Goal: Information Seeking & Learning: Learn about a topic

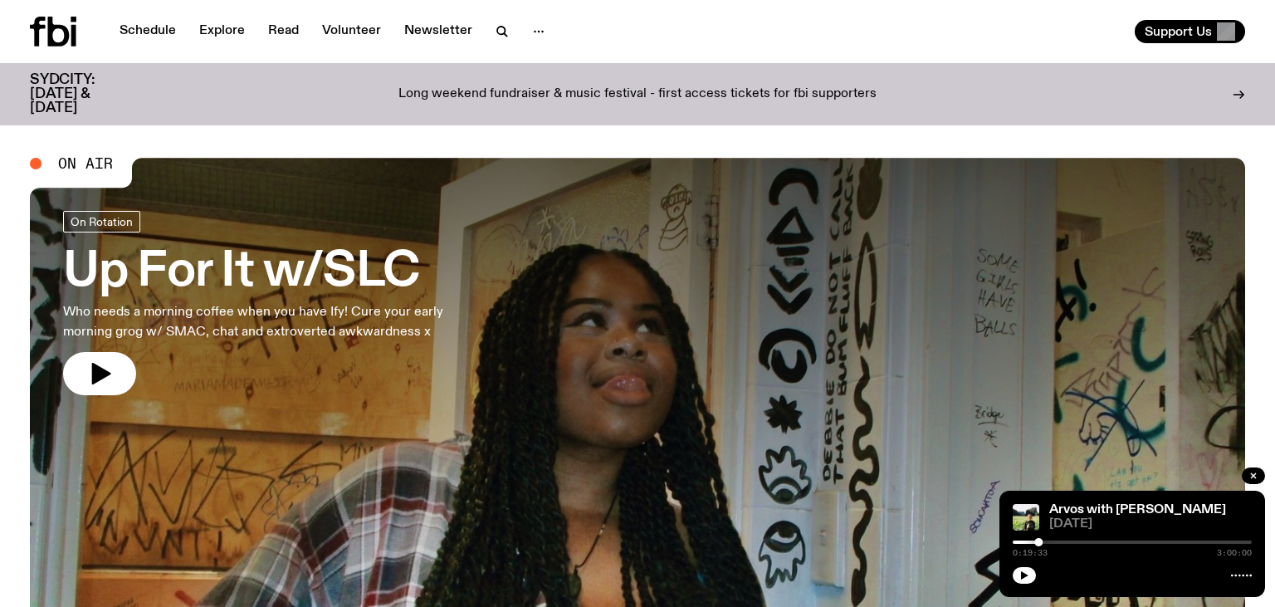
click at [1068, 28] on div "Support Us" at bounding box center [944, 31] width 601 height 23
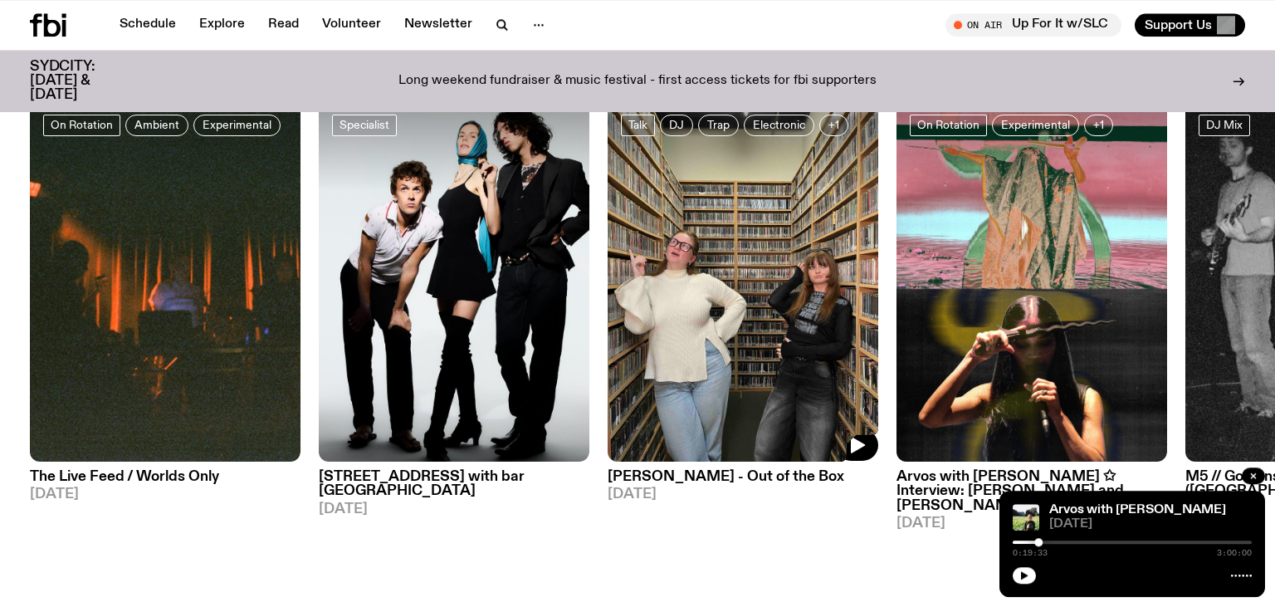
scroll to position [876, 0]
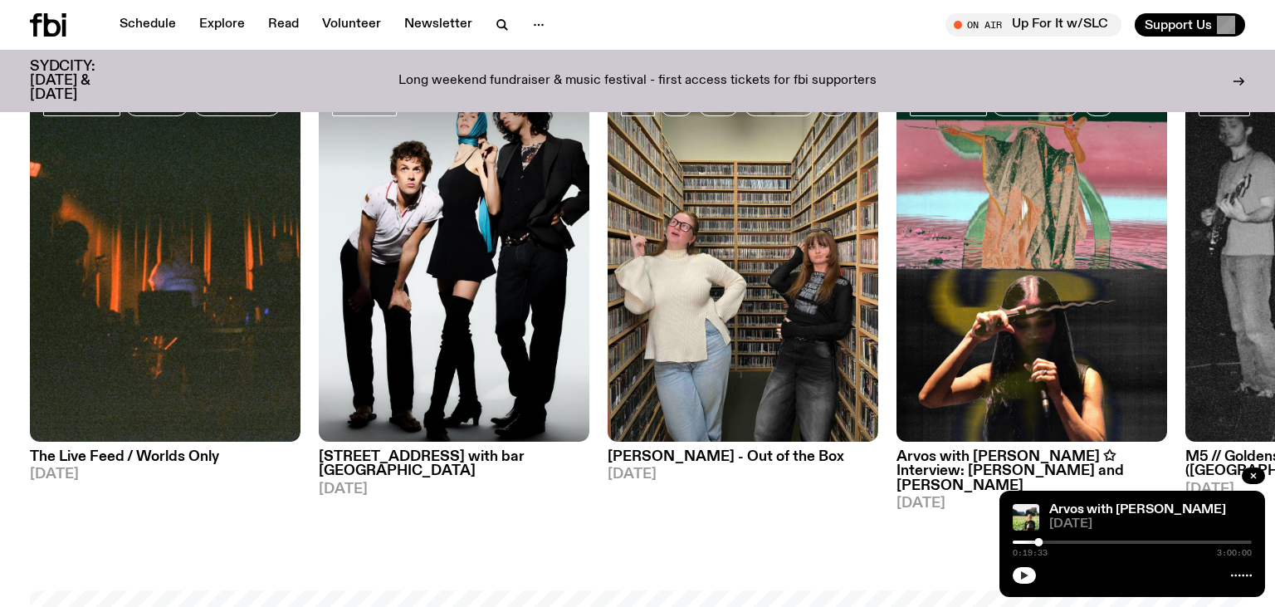
click at [1024, 574] on icon "button" at bounding box center [1024, 575] width 7 height 8
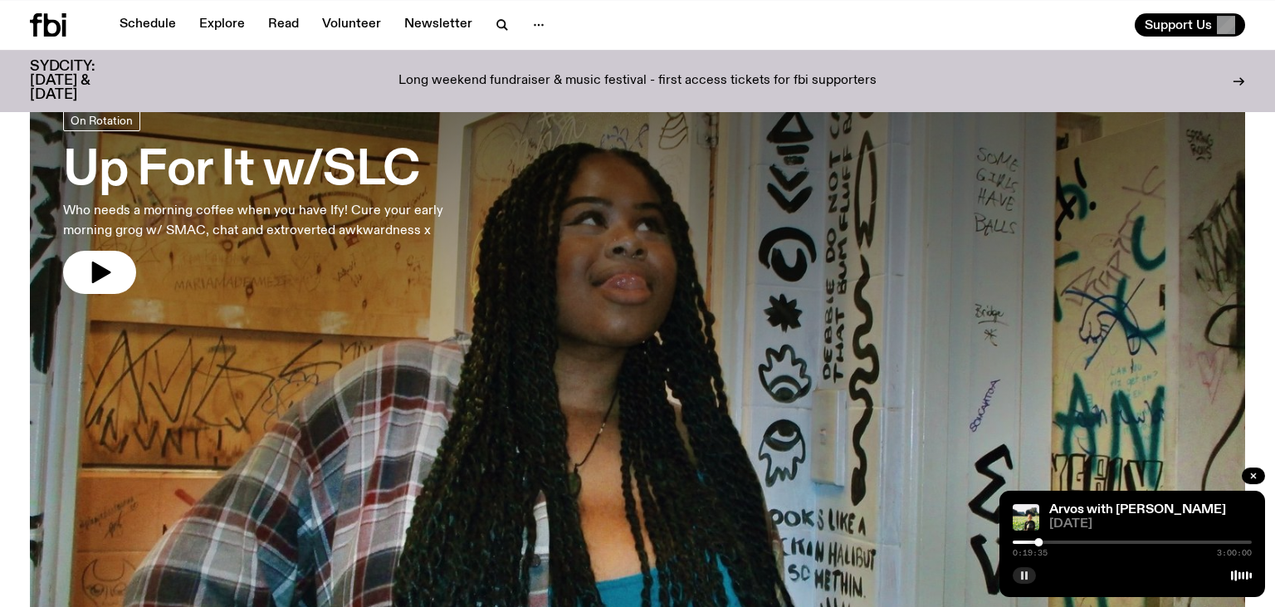
scroll to position [87, 0]
click at [94, 271] on icon "button" at bounding box center [101, 273] width 19 height 22
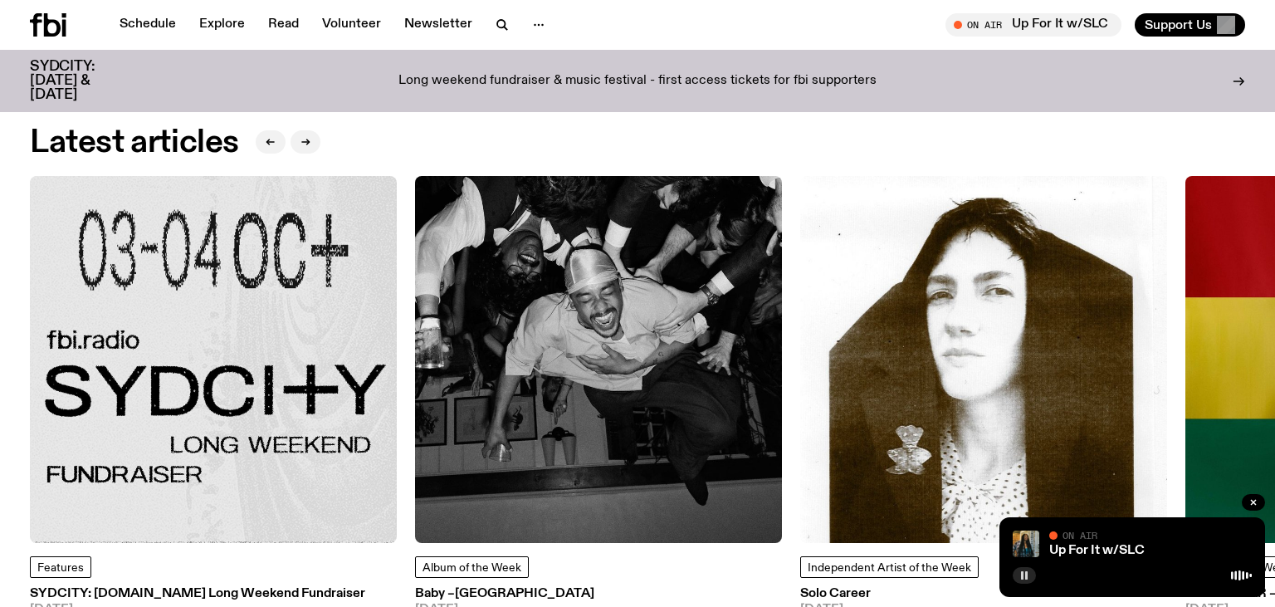
scroll to position [2804, 0]
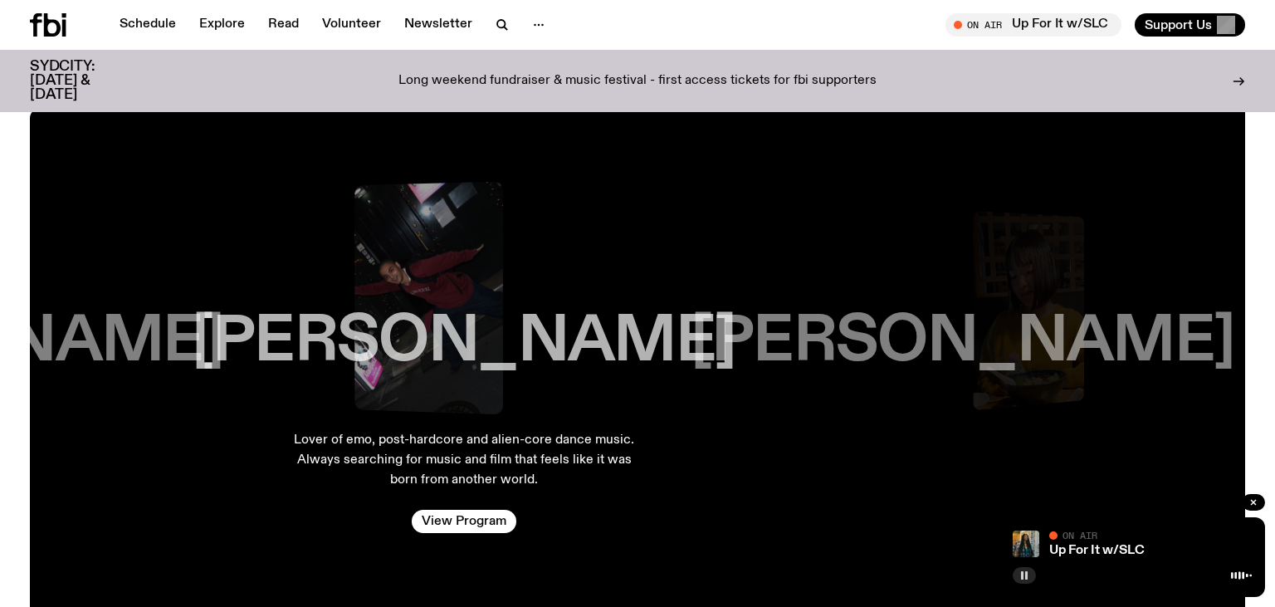
drag, startPoint x: 201, startPoint y: 328, endPoint x: 629, endPoint y: 324, distance: 428.2
click at [629, 324] on h3 "[PERSON_NAME]" at bounding box center [464, 341] width 544 height 63
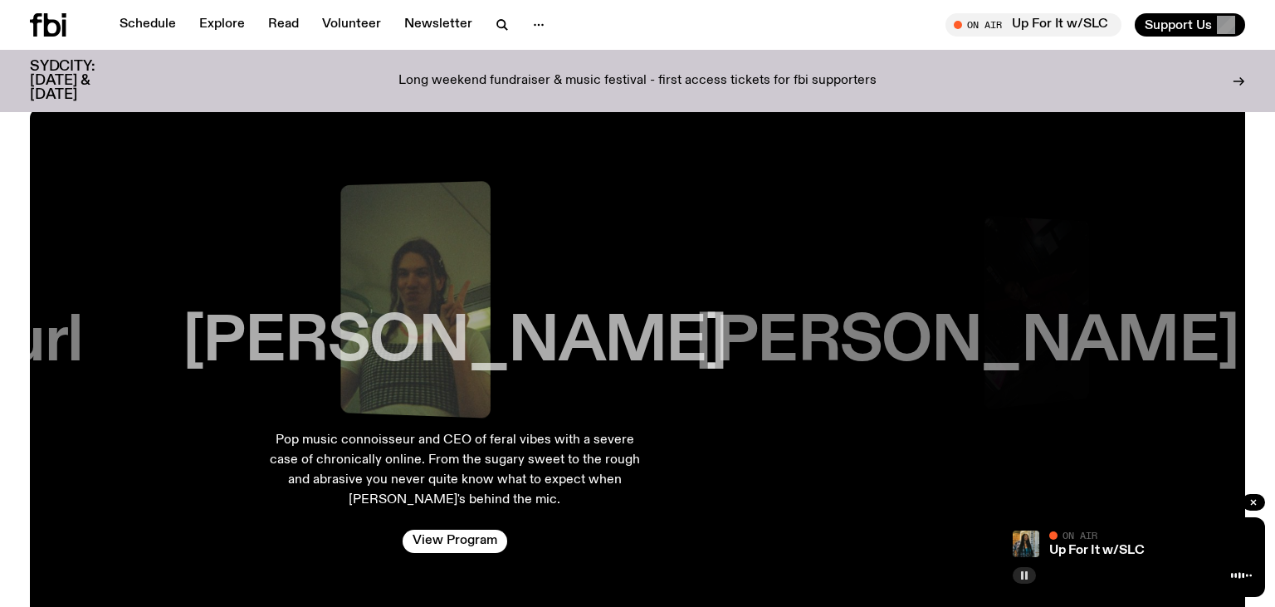
drag, startPoint x: 300, startPoint y: 387, endPoint x: 698, endPoint y: 369, distance: 397.8
click at [668, 369] on div "[PERSON_NAME]" at bounding box center [454, 283] width 427 height 259
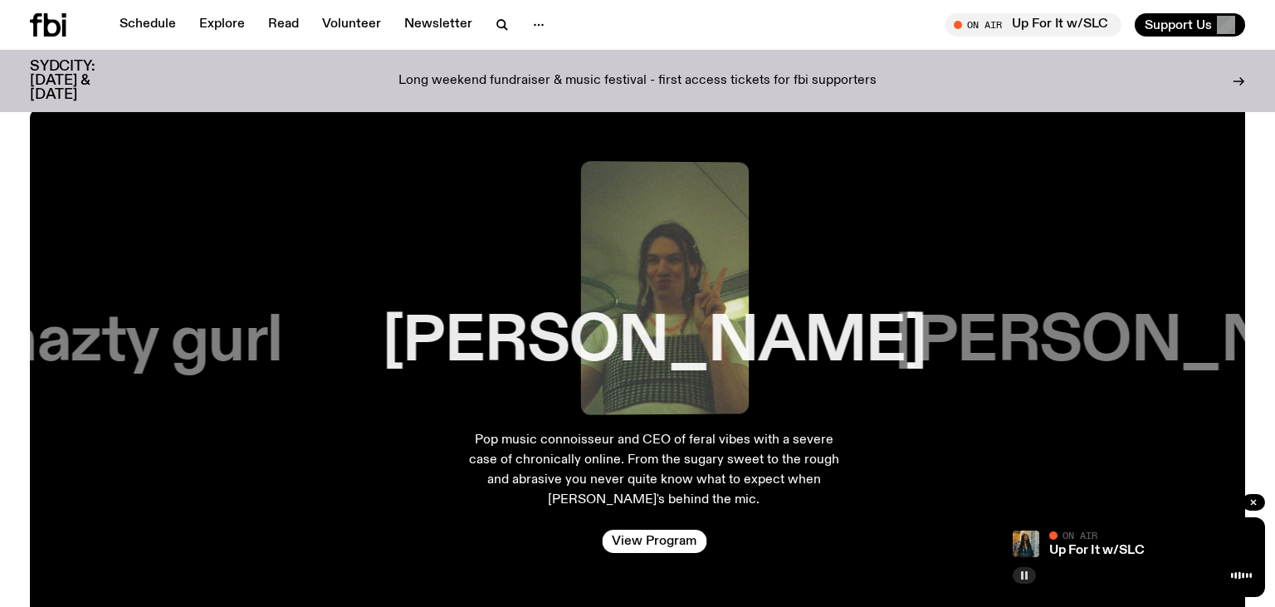
drag, startPoint x: 408, startPoint y: 490, endPoint x: 447, endPoint y: 487, distance: 39.1
click at [447, 487] on div "[PERSON_NAME] Pop music connoisseur and CEO of feral vibes with a severe case o…" at bounding box center [654, 363] width 454 height 445
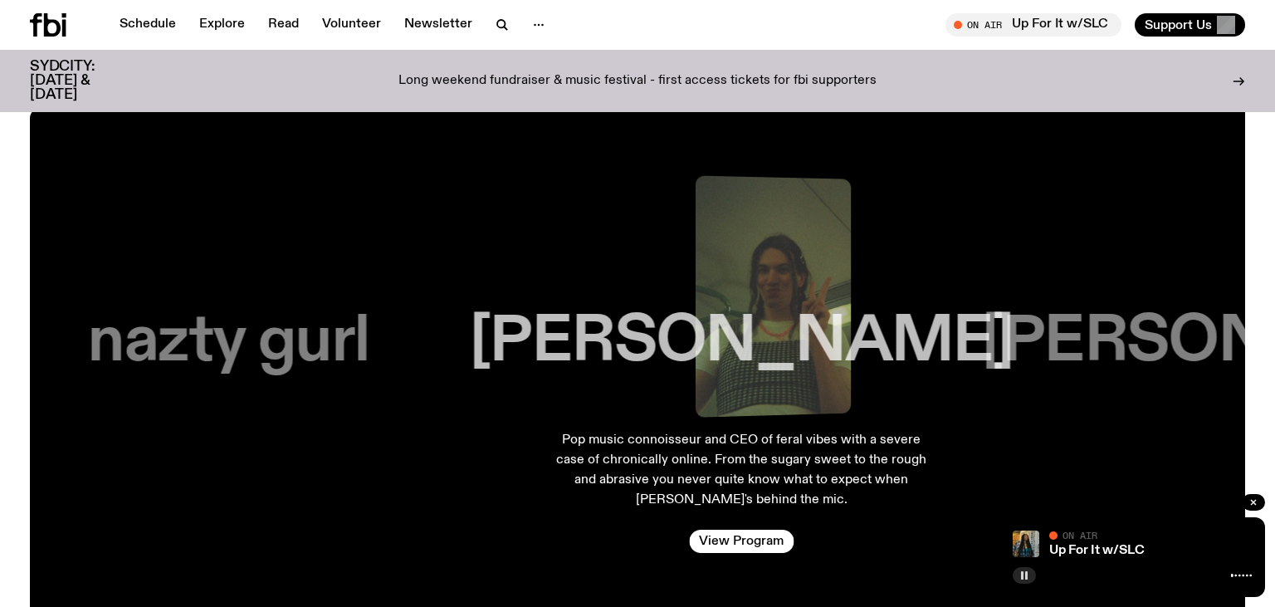
drag, startPoint x: 497, startPoint y: 486, endPoint x: 640, endPoint y: 486, distance: 142.7
click at [633, 486] on div "[PERSON_NAME] plays gentle and fun tunes for you [DATE] Mornings. Don't miss ou…" at bounding box center [637, 363] width 1215 height 604
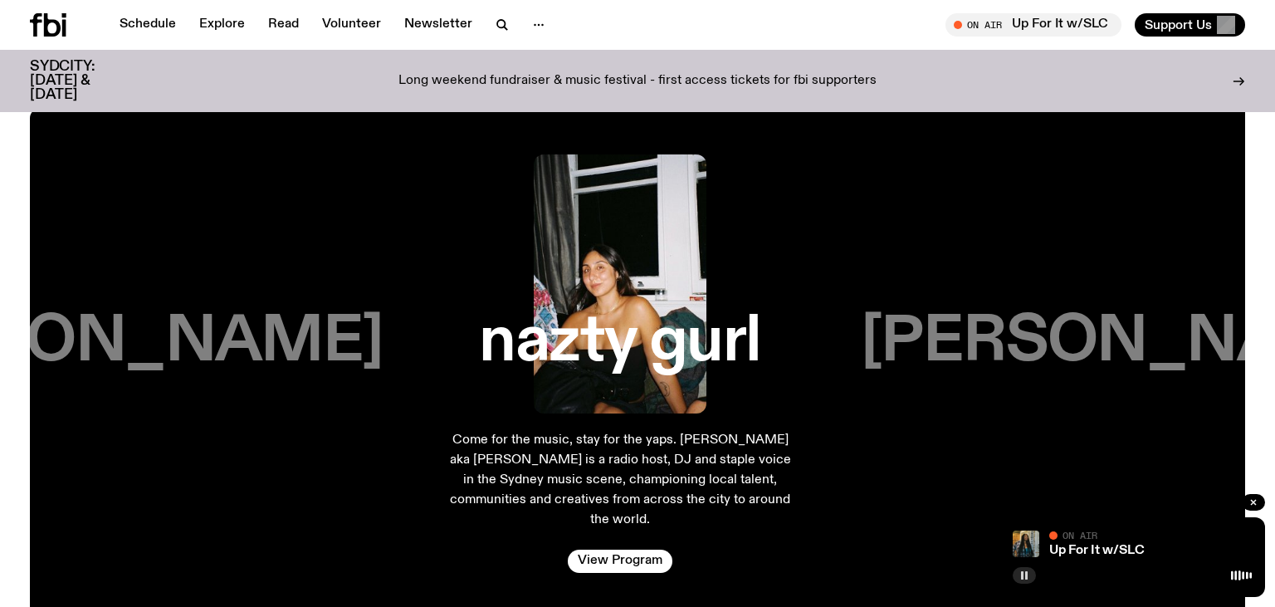
click at [415, 443] on div "[PERSON_NAME] plays gentle and fun tunes for you [DATE] Mornings. Don't miss ou…" at bounding box center [637, 363] width 1215 height 604
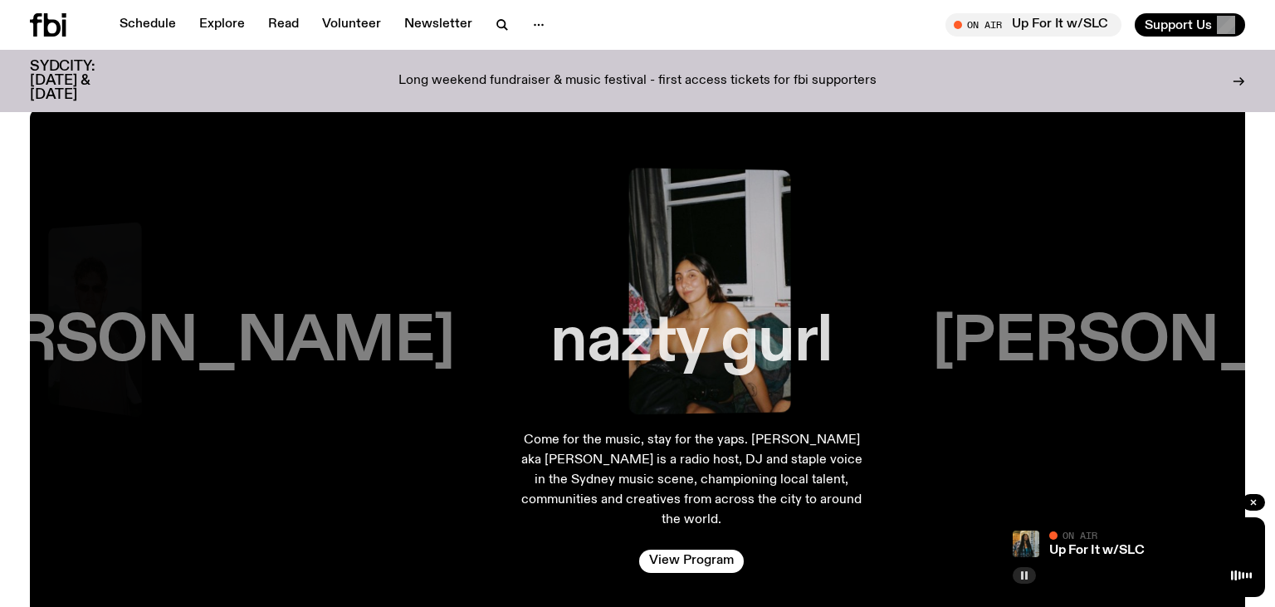
drag, startPoint x: 385, startPoint y: 442, endPoint x: 549, endPoint y: 436, distance: 164.4
click at [535, 436] on div "[PERSON_NAME] plays gentle and fun tunes for you [DATE] Mornings. Don't miss ou…" at bounding box center [637, 363] width 1215 height 604
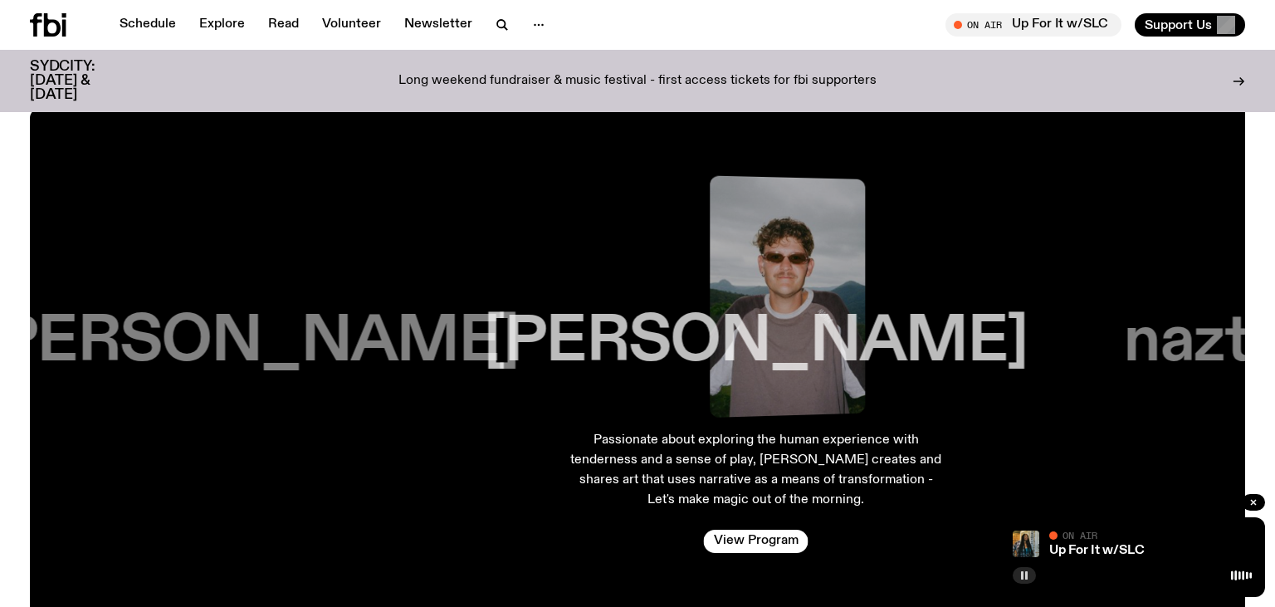
drag, startPoint x: 408, startPoint y: 456, endPoint x: 586, endPoint y: 450, distance: 177.7
click at [561, 450] on div "[PERSON_NAME] Passionate about exploring the human experience with tenderness a…" at bounding box center [756, 363] width 446 height 445
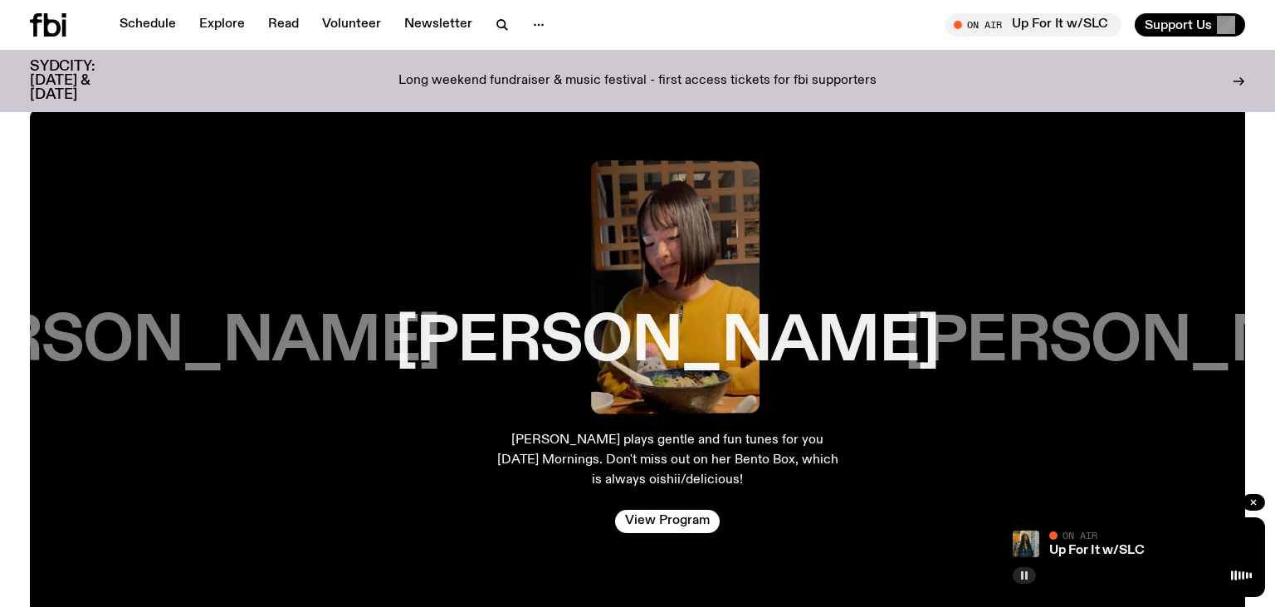
drag, startPoint x: 816, startPoint y: 444, endPoint x: 968, endPoint y: 456, distance: 153.2
click at [938, 453] on div "[PERSON_NAME] plays gentle and fun tunes for you [DATE] Mornings. Don't miss ou…" at bounding box center [637, 363] width 1215 height 604
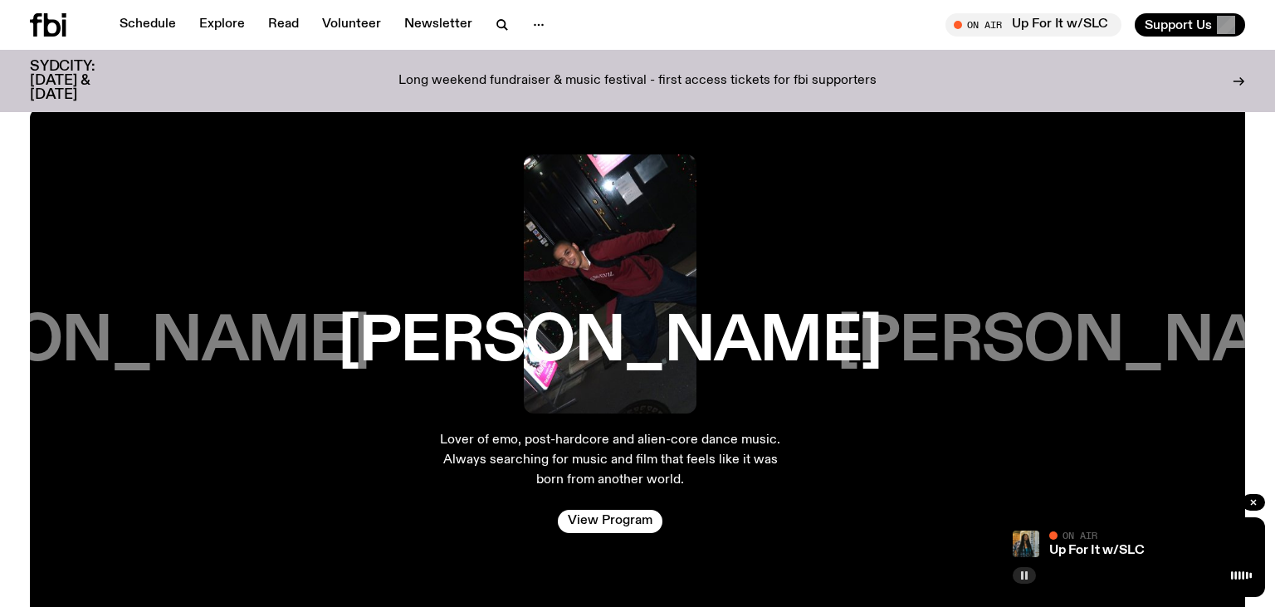
drag, startPoint x: 732, startPoint y: 458, endPoint x: 914, endPoint y: 448, distance: 182.8
click at [782, 448] on p "Lover of emo, post-hardcore and alien-core dance music. Always searching for mu…" at bounding box center [609, 460] width 345 height 60
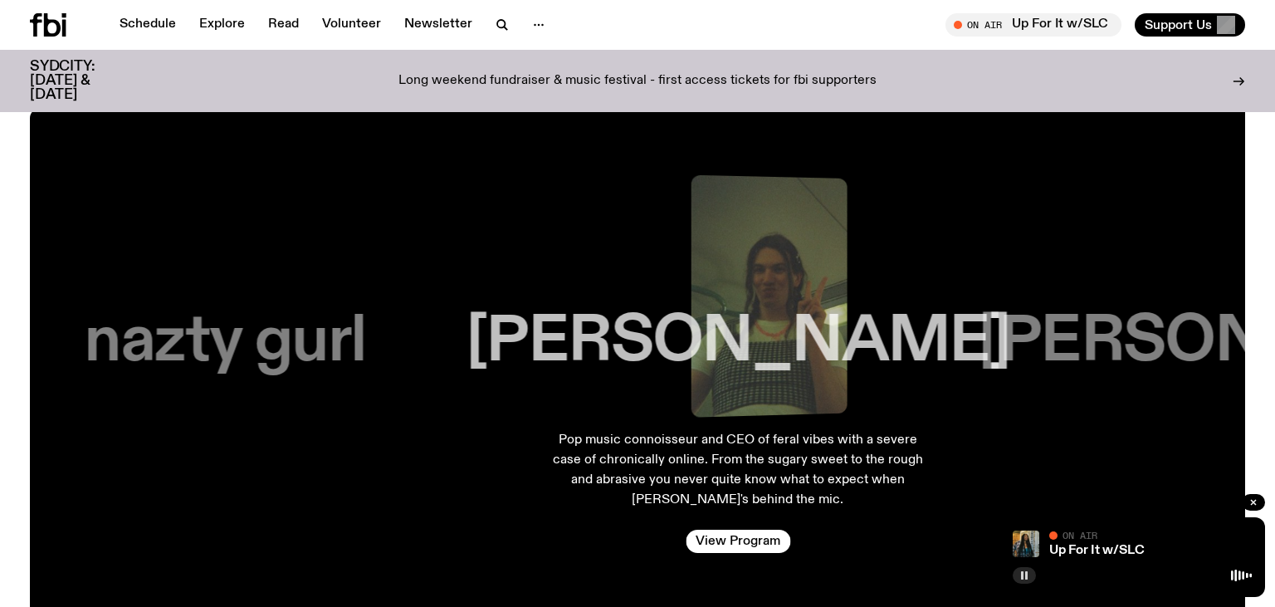
drag, startPoint x: 662, startPoint y: 453, endPoint x: 852, endPoint y: 441, distance: 190.4
click at [847, 441] on p "Pop music connoisseur and CEO of feral vibes with a severe case of chronically …" at bounding box center [738, 470] width 372 height 80
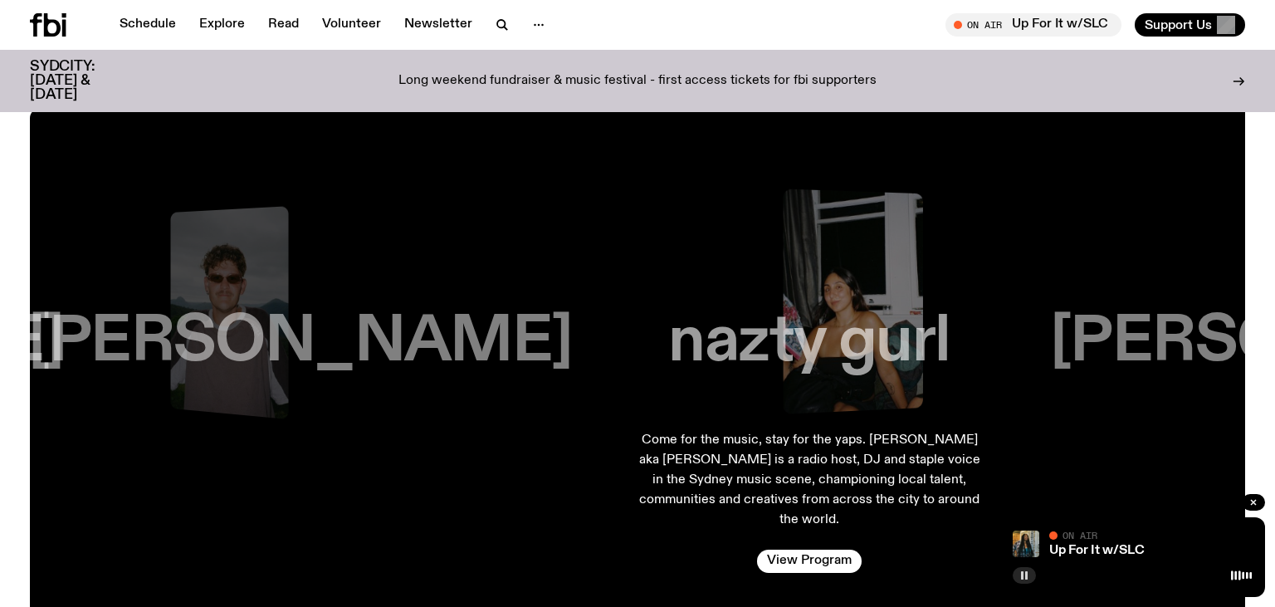
drag, startPoint x: 442, startPoint y: 449, endPoint x: 679, endPoint y: 441, distance: 236.6
click at [673, 441] on div "nazty gurl Come for the music, stay for the yaps. [PERSON_NAME] aka [PERSON_NAM…" at bounding box center [809, 363] width 372 height 445
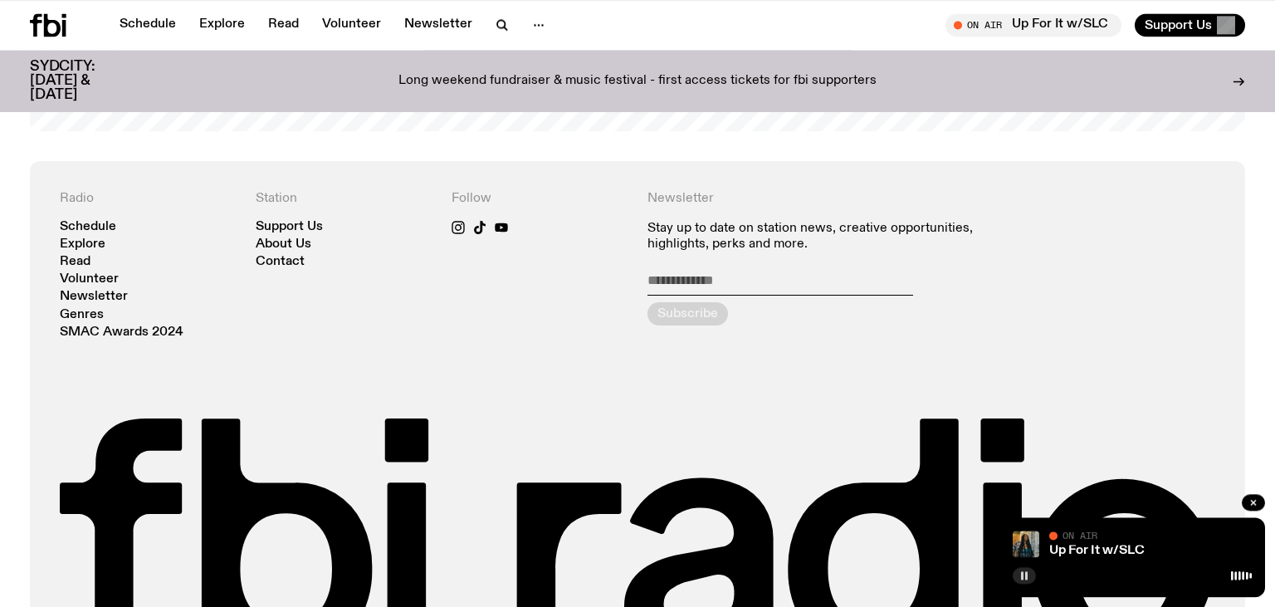
scroll to position [3599, 0]
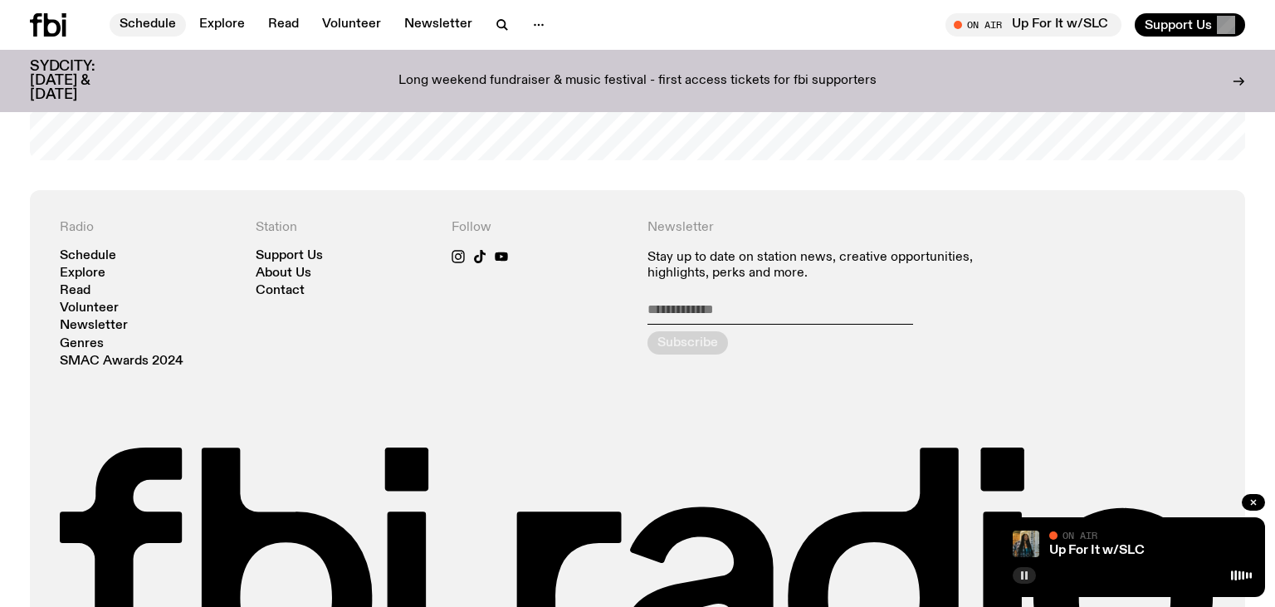
click at [159, 20] on link "Schedule" at bounding box center [148, 24] width 76 height 23
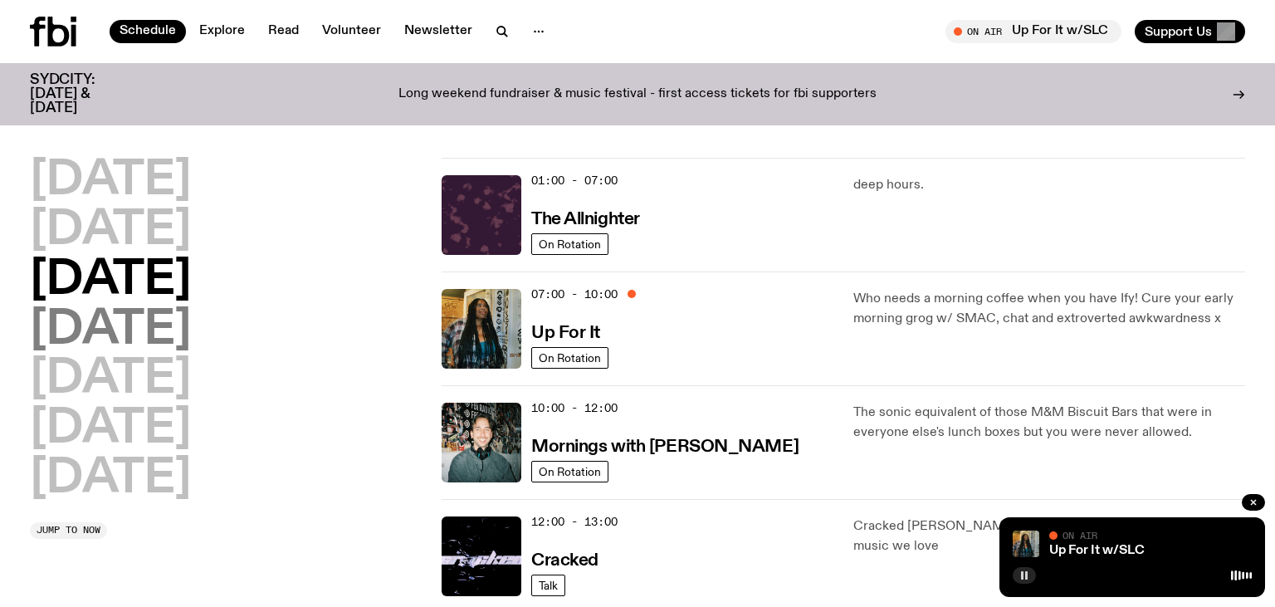
click at [170, 317] on h2 "[DATE]" at bounding box center [110, 330] width 161 height 46
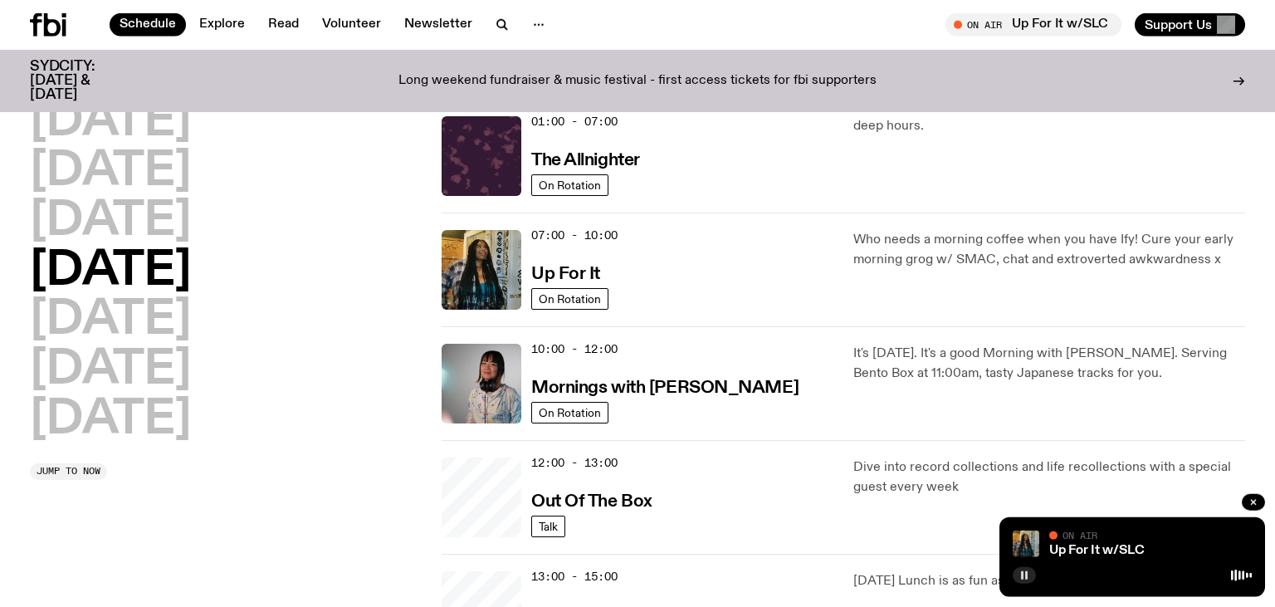
scroll to position [46, 0]
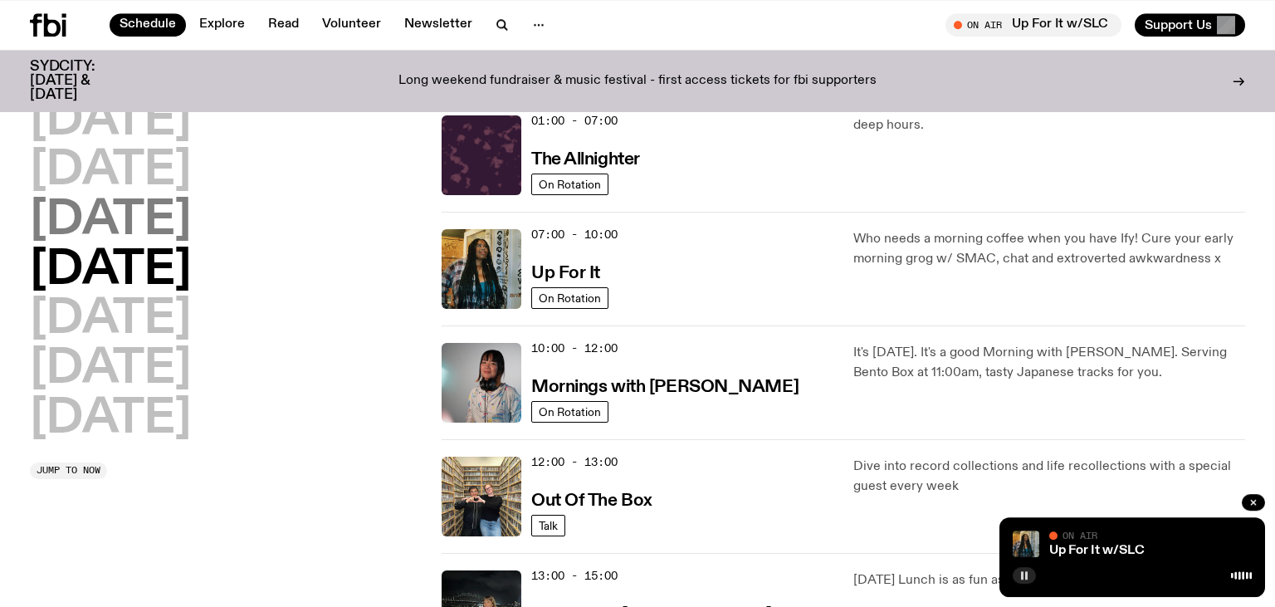
click at [191, 217] on h2 "[DATE]" at bounding box center [110, 220] width 161 height 46
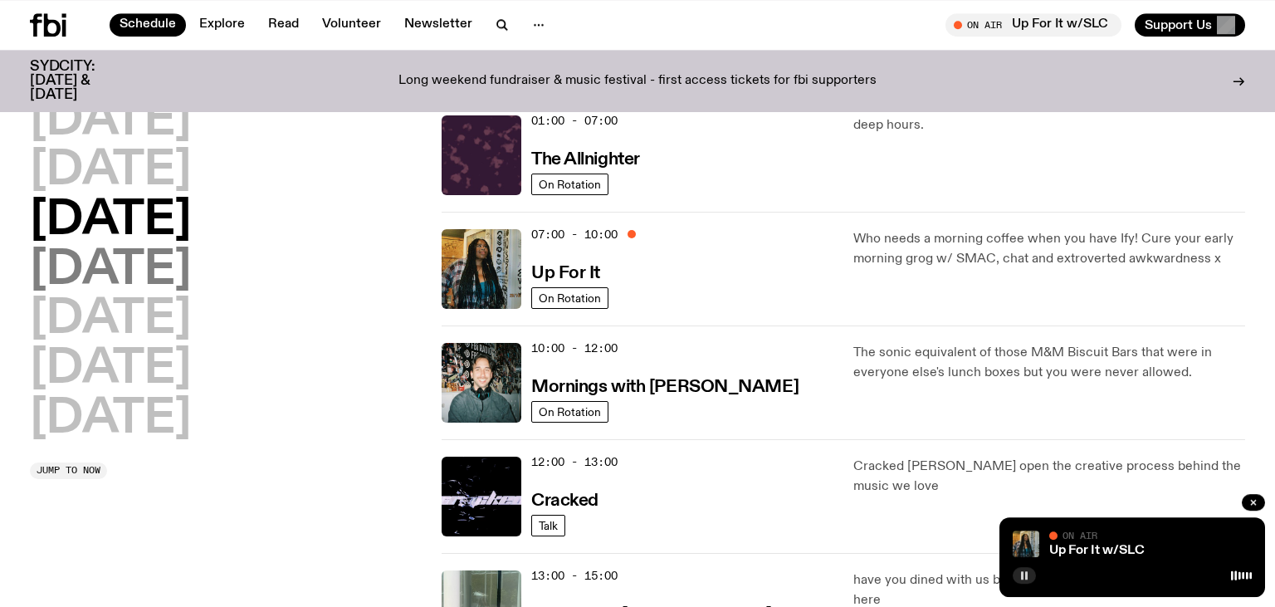
click at [184, 280] on h2 "[DATE]" at bounding box center [110, 270] width 161 height 46
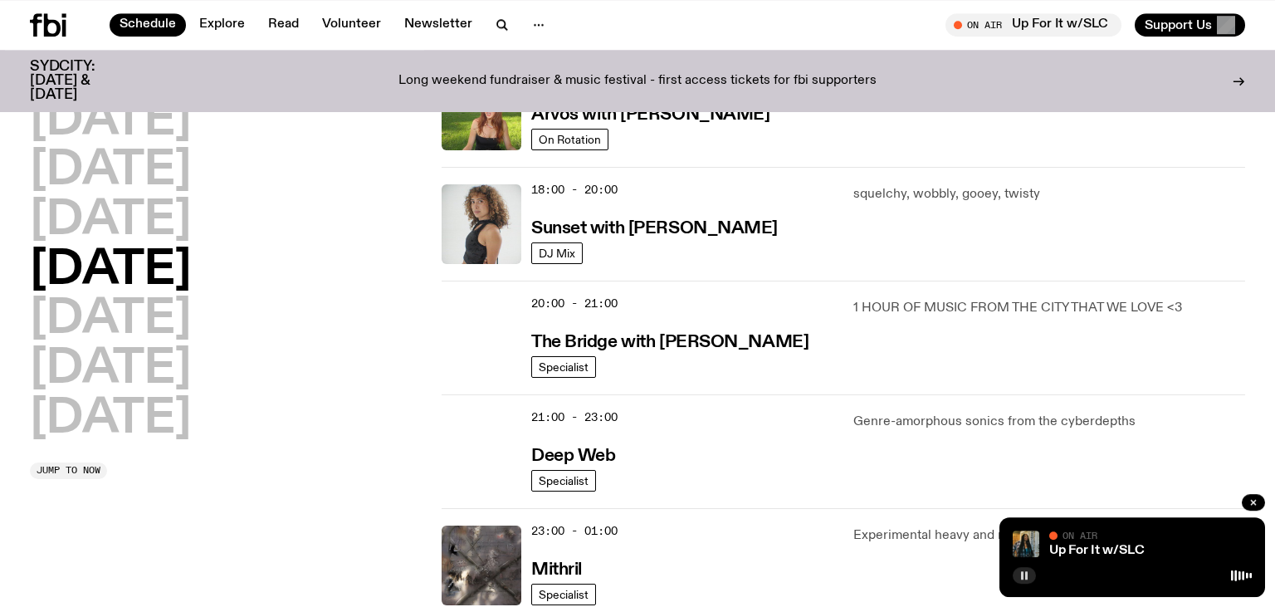
scroll to position [747, 0]
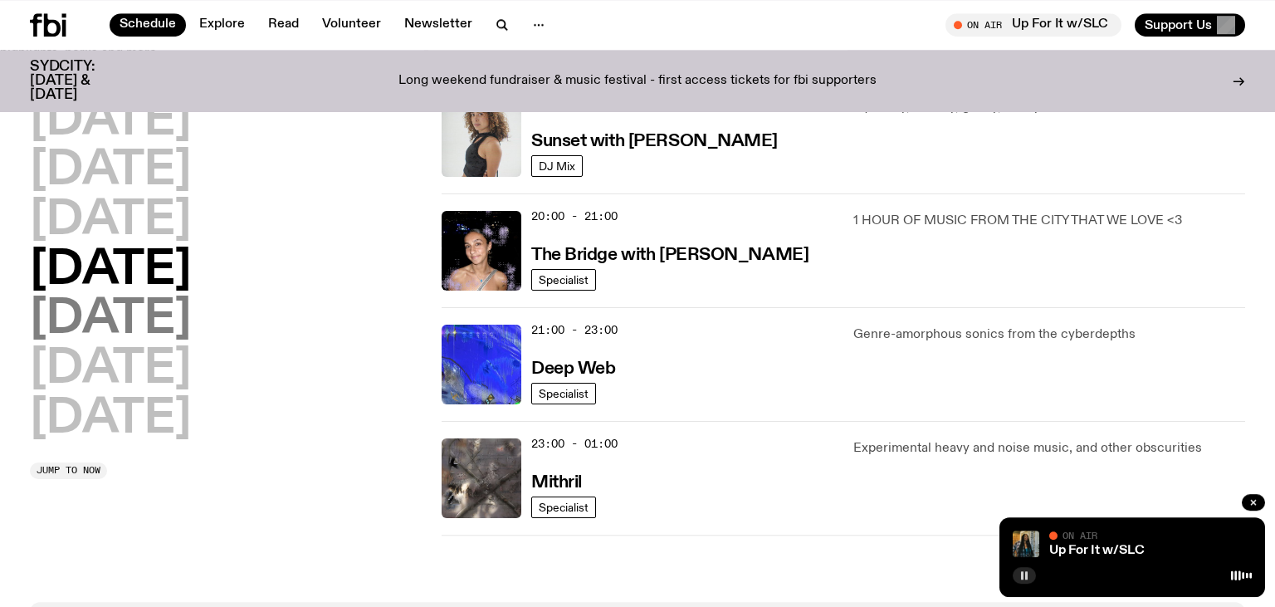
click at [111, 303] on h2 "[DATE]" at bounding box center [110, 319] width 161 height 46
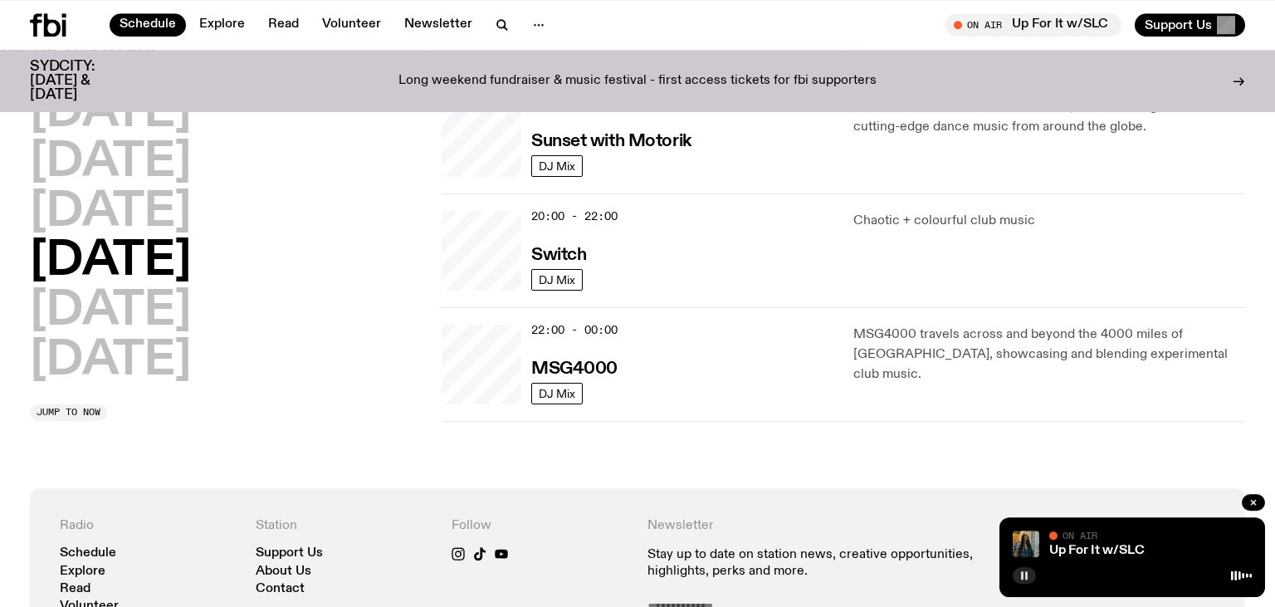
scroll to position [592, 0]
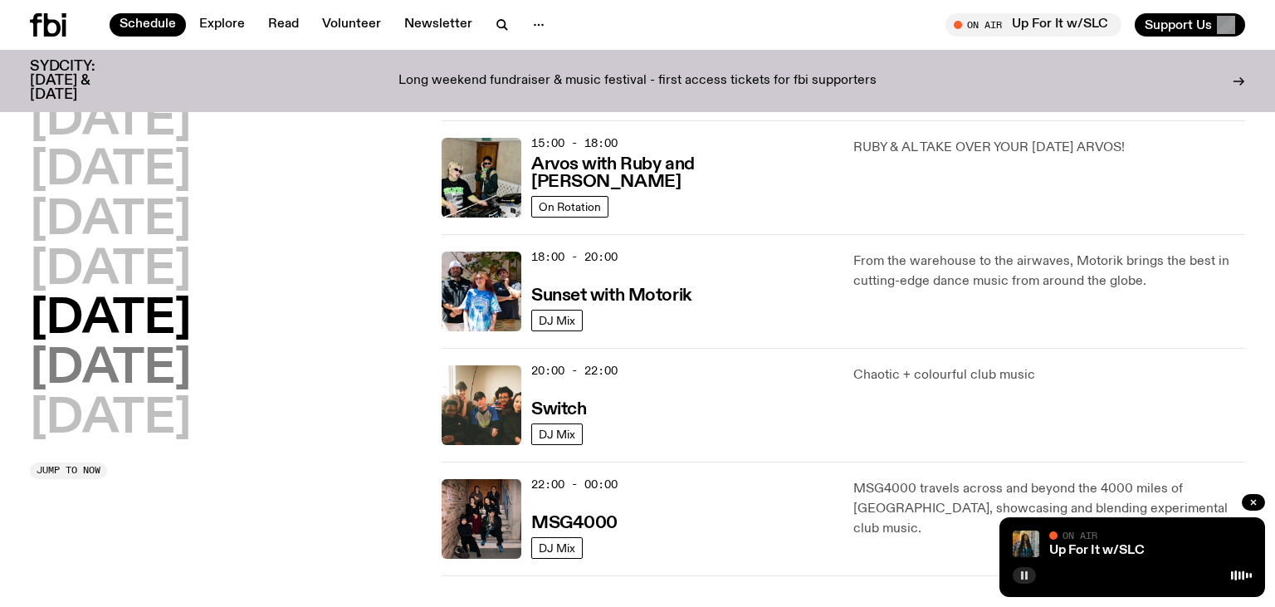
click at [171, 364] on h2 "[DATE]" at bounding box center [110, 369] width 161 height 46
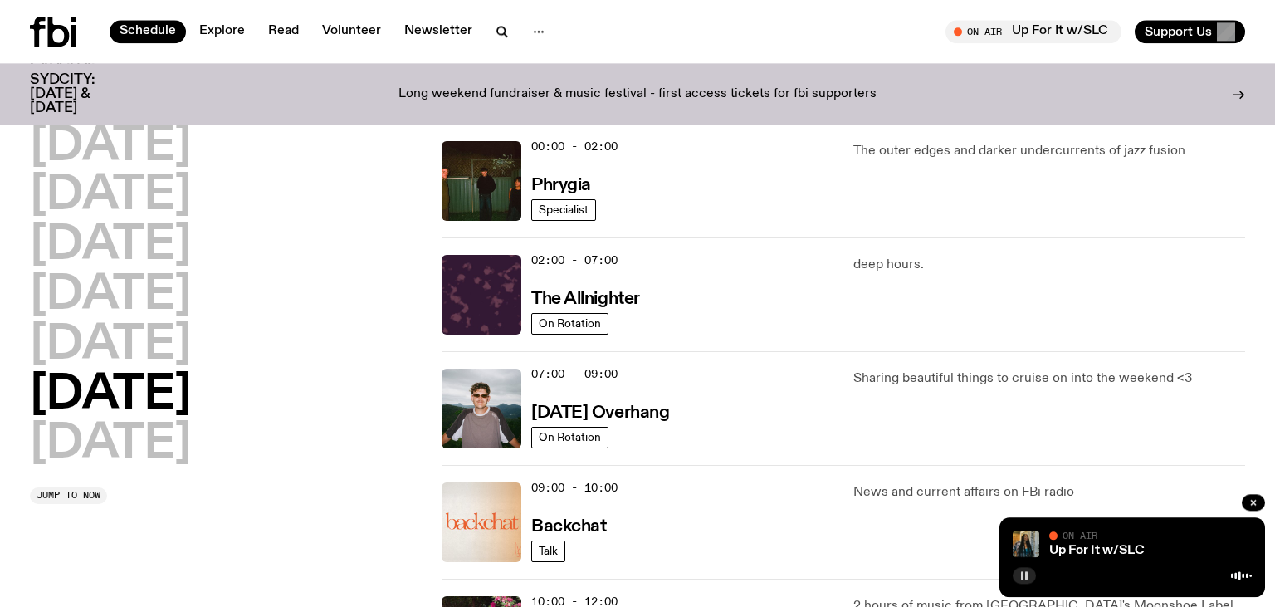
scroll to position [0, 0]
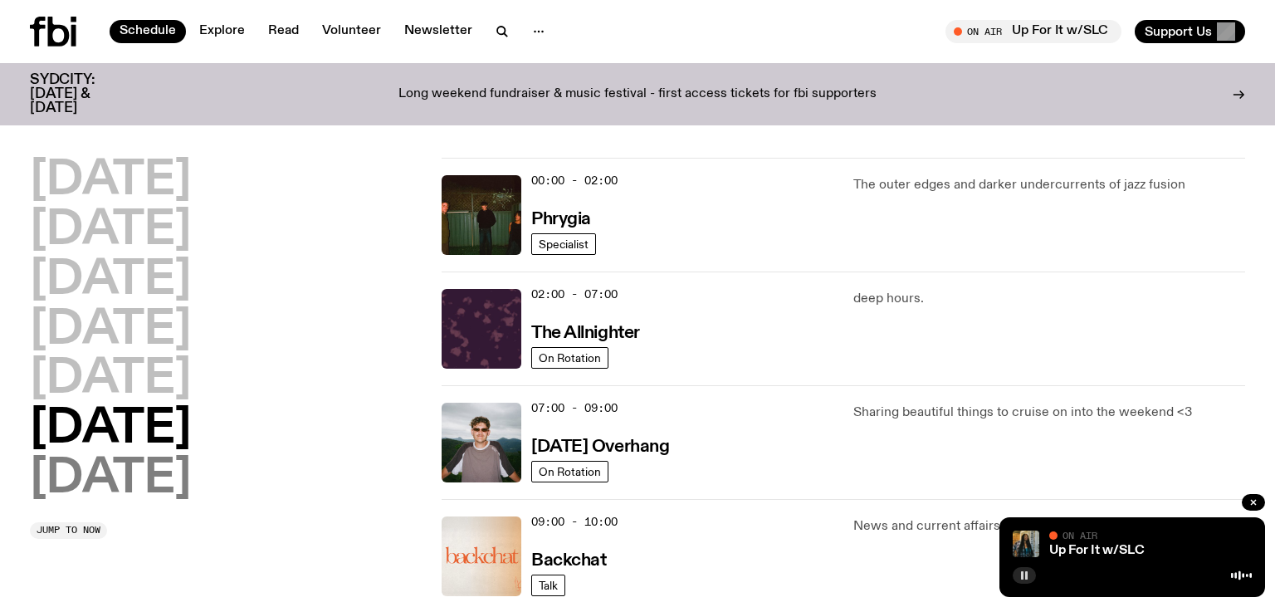
click at [157, 474] on h2 "[DATE]" at bounding box center [110, 479] width 161 height 46
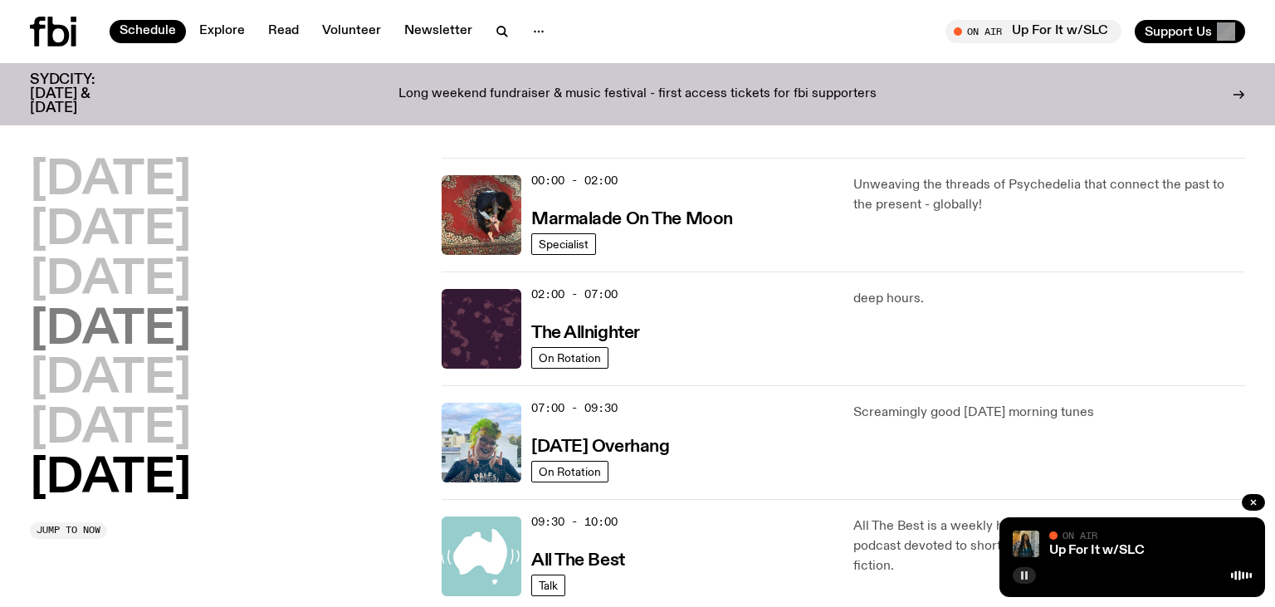
click at [183, 321] on h2 "[DATE]" at bounding box center [110, 330] width 161 height 46
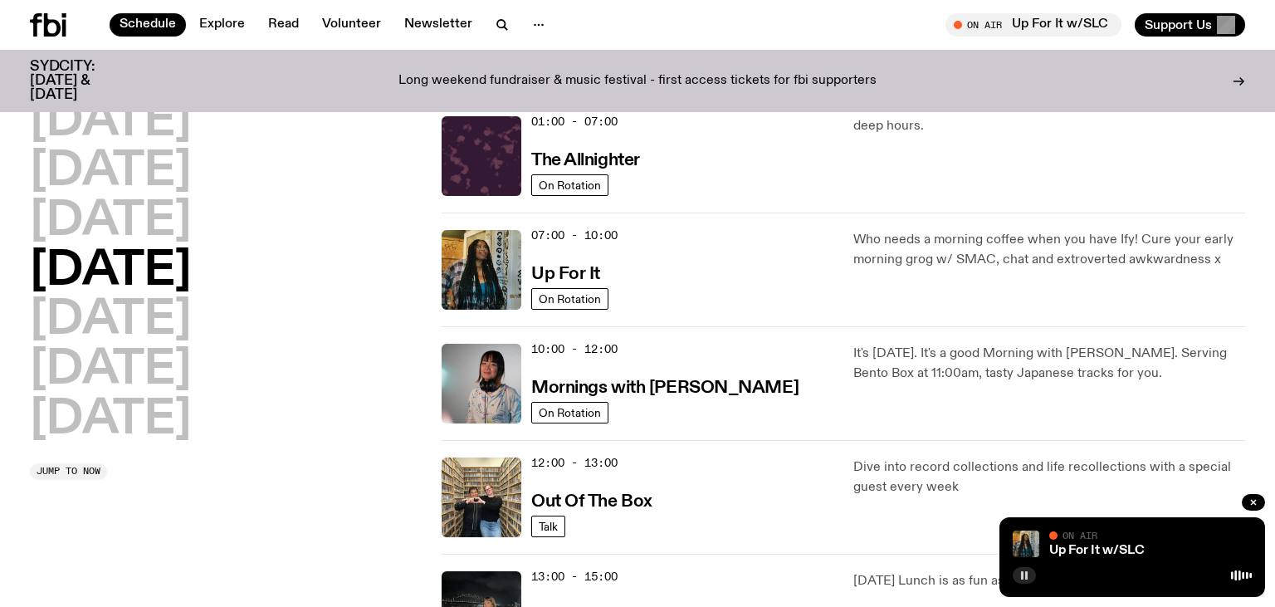
scroll to position [46, 0]
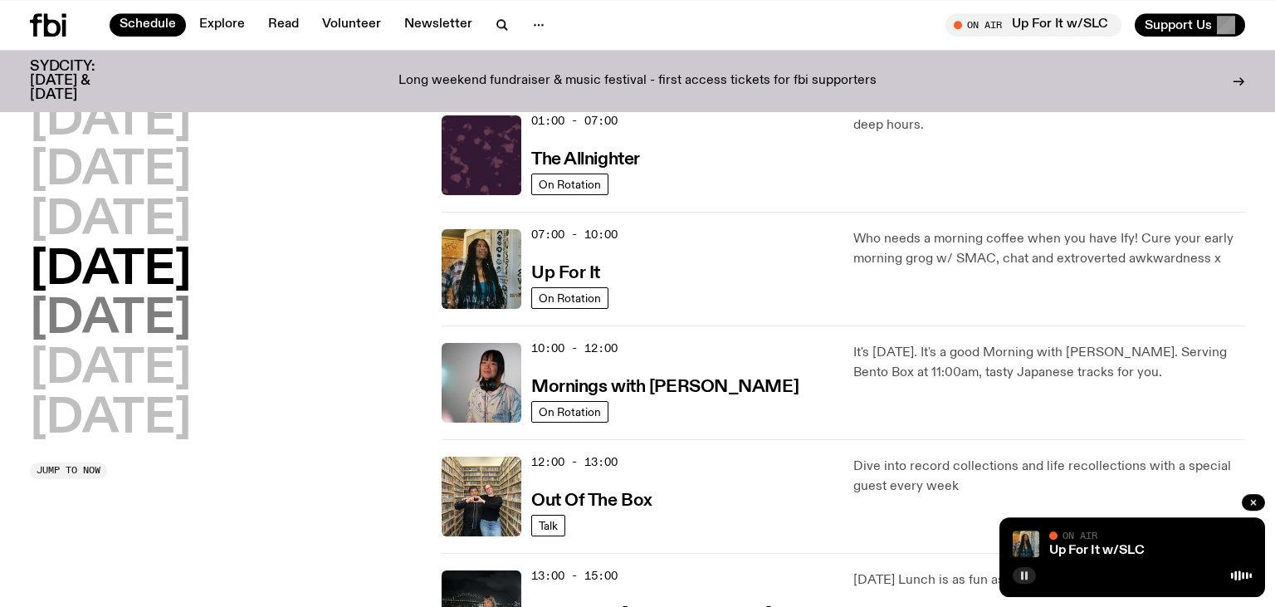
click at [122, 323] on h2 "[DATE]" at bounding box center [110, 319] width 161 height 46
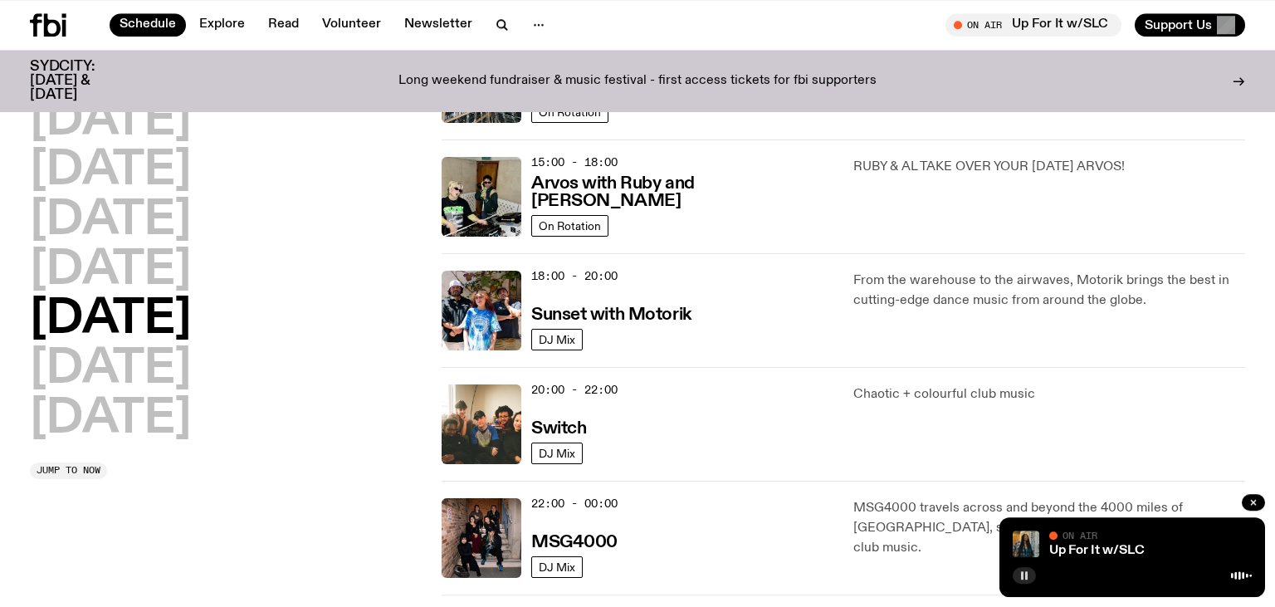
scroll to position [572, 0]
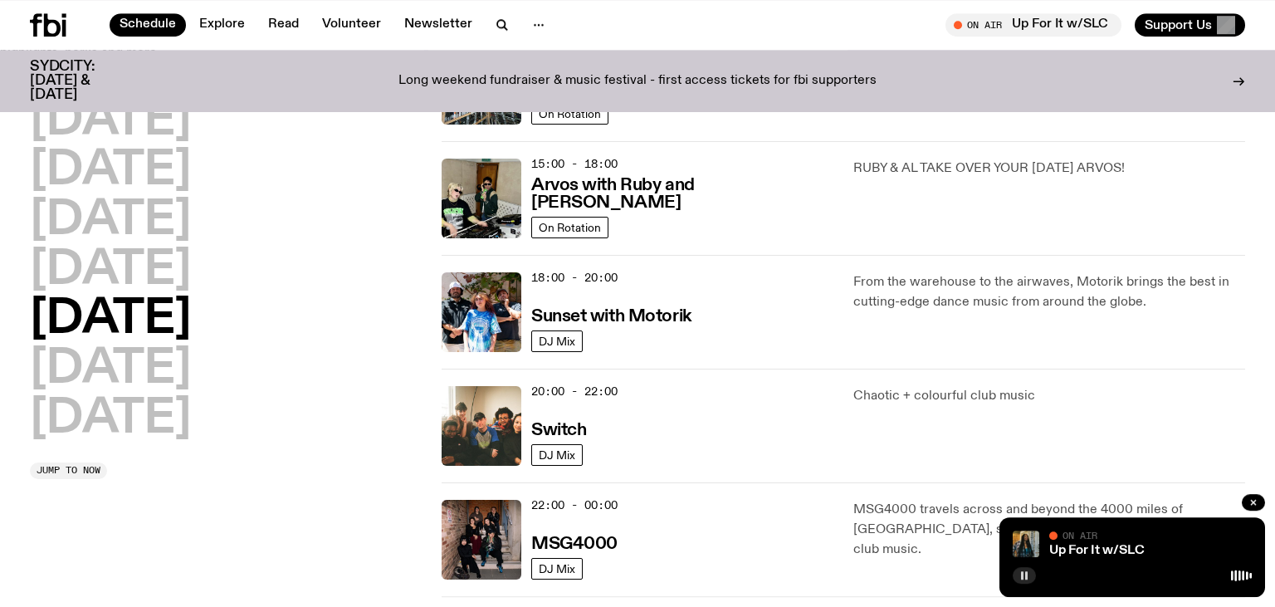
click at [1024, 576] on icon "button" at bounding box center [1024, 575] width 10 height 10
